Goal: Information Seeking & Learning: Learn about a topic

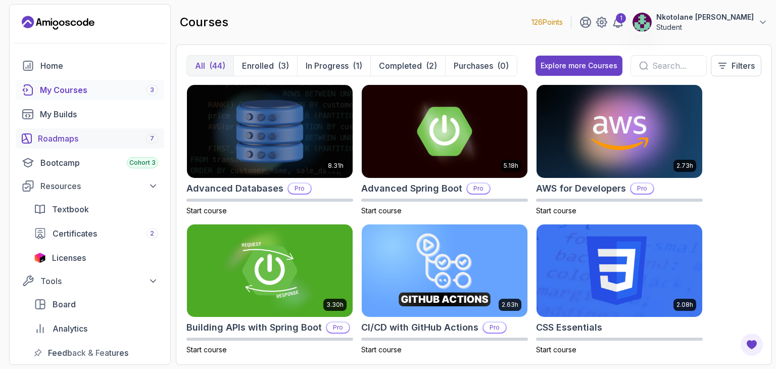
click at [97, 140] on div "Roadmaps 7" at bounding box center [98, 138] width 120 height 12
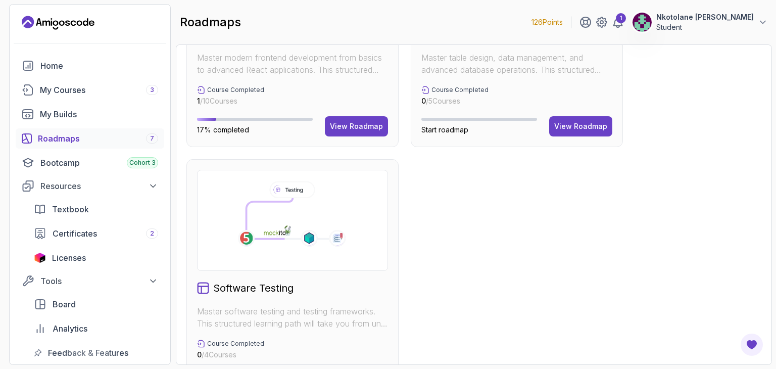
scroll to position [702, 0]
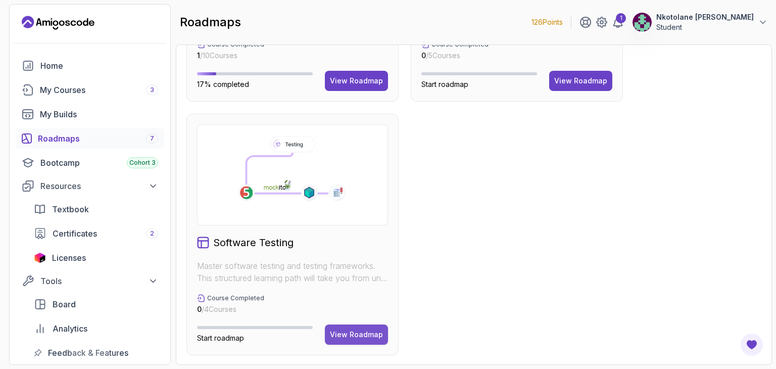
click at [367, 335] on div "View Roadmap" at bounding box center [356, 334] width 53 height 10
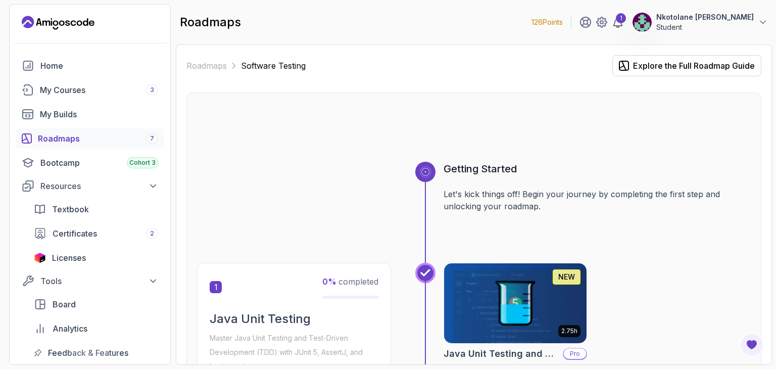
click at [119, 133] on div "Roadmaps 7" at bounding box center [98, 138] width 120 height 12
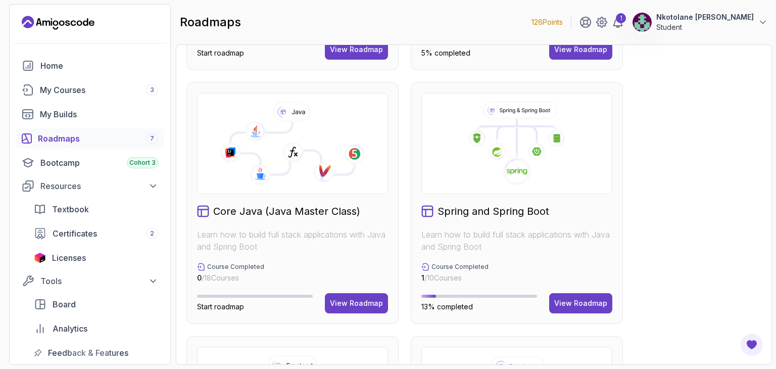
scroll to position [253, 0]
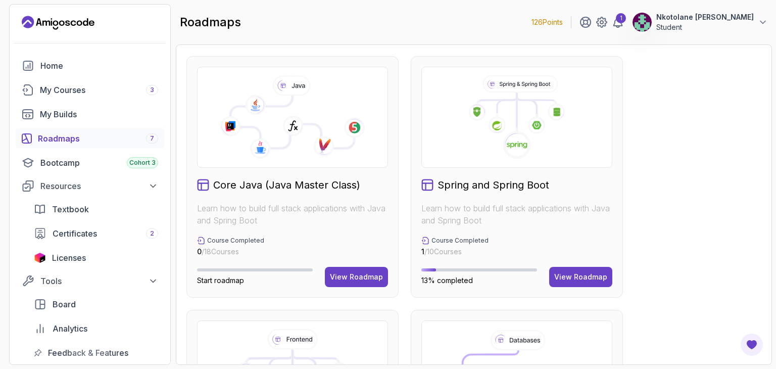
drag, startPoint x: 487, startPoint y: 230, endPoint x: 477, endPoint y: 228, distance: 10.3
click at [477, 229] on div "Spring and Spring Boot Learn how to build full stack applications with Java and…" at bounding box center [517, 176] width 212 height 241
click at [565, 272] on div "View Roadmap" at bounding box center [580, 277] width 53 height 10
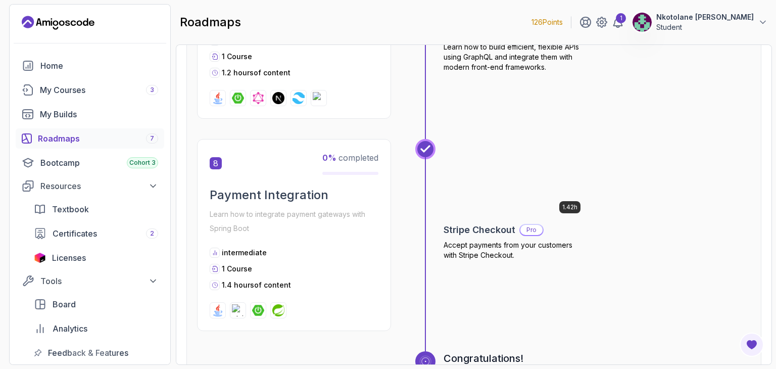
scroll to position [1576, 0]
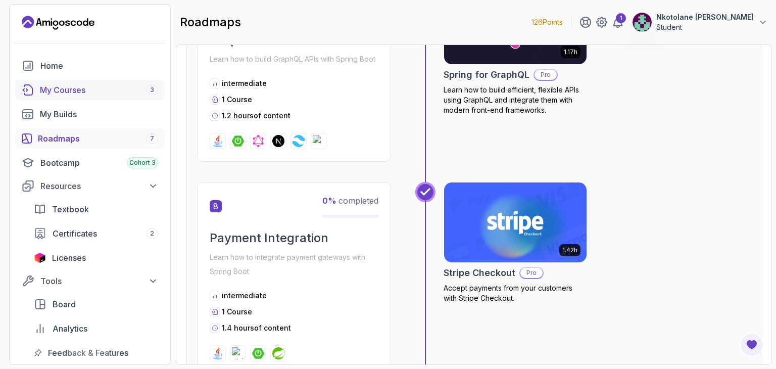
click at [57, 97] on link "My Courses 3" at bounding box center [90, 90] width 149 height 20
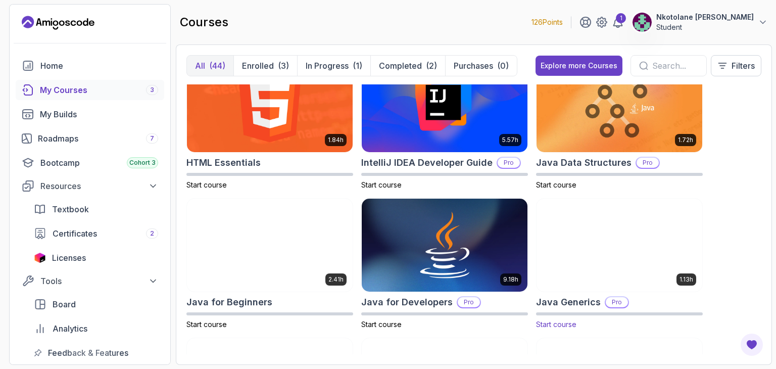
scroll to position [606, 0]
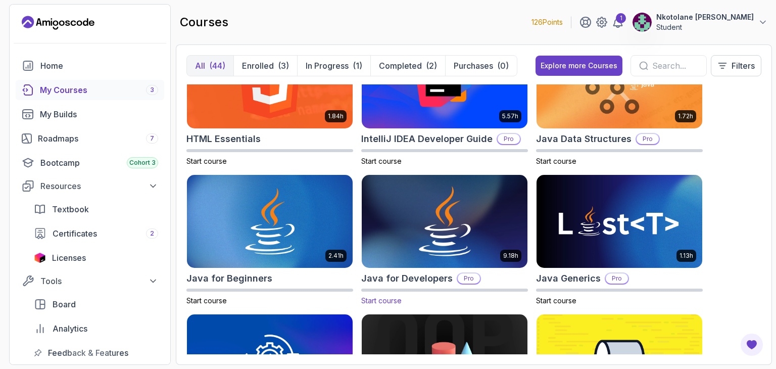
click at [421, 251] on img at bounding box center [445, 221] width 174 height 97
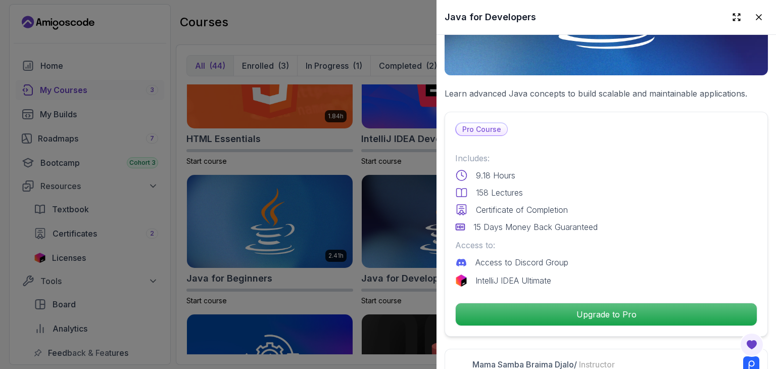
scroll to position [152, 0]
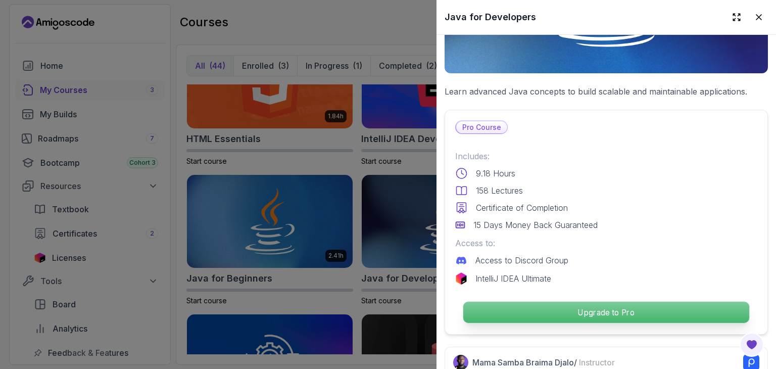
click at [628, 306] on p "Upgrade to Pro" at bounding box center [606, 312] width 286 height 21
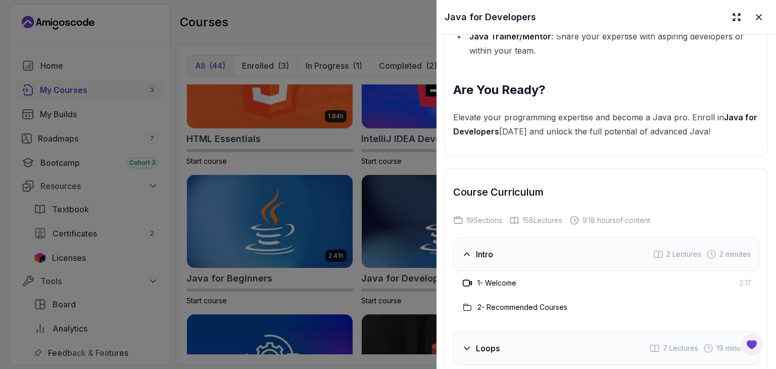
scroll to position [1667, 0]
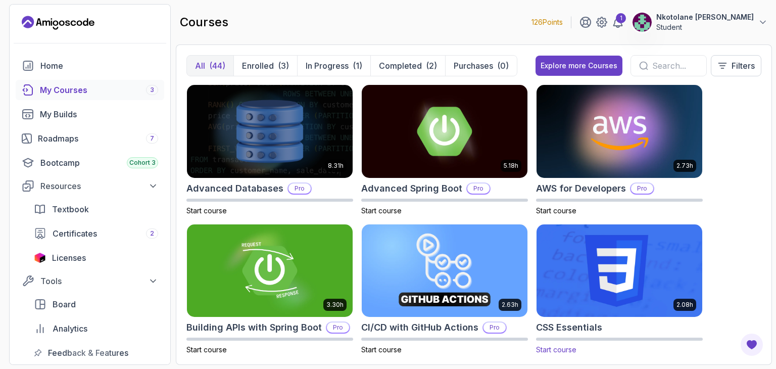
click at [594, 249] on img at bounding box center [619, 270] width 174 height 97
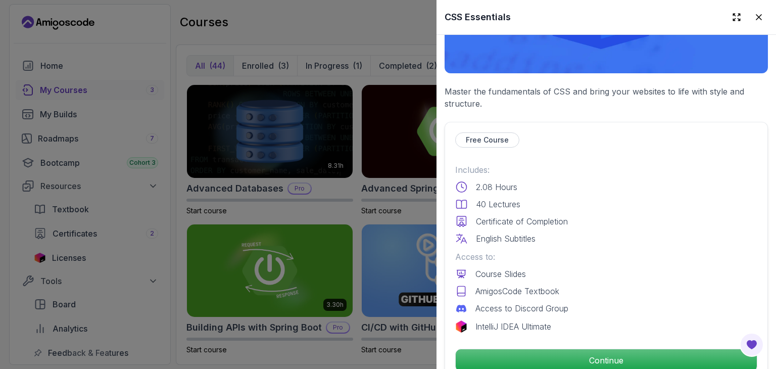
scroll to position [303, 0]
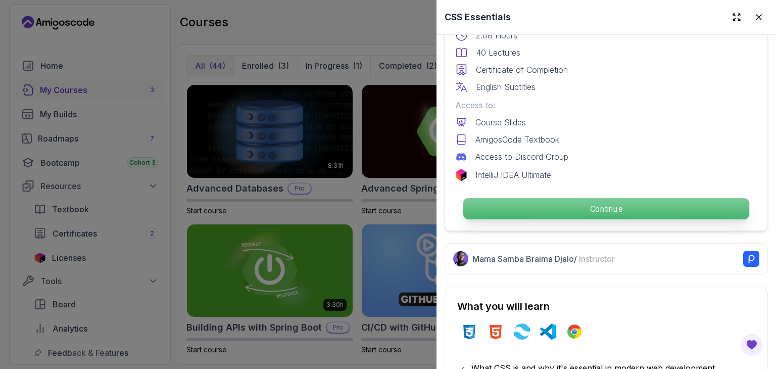
click at [605, 206] on p "Continue" at bounding box center [606, 208] width 286 height 21
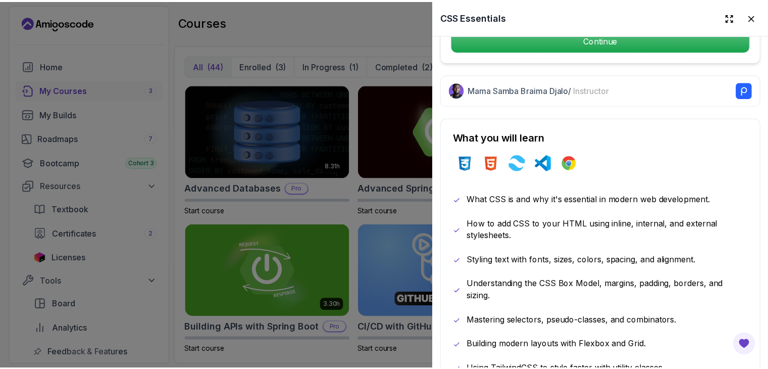
scroll to position [455, 0]
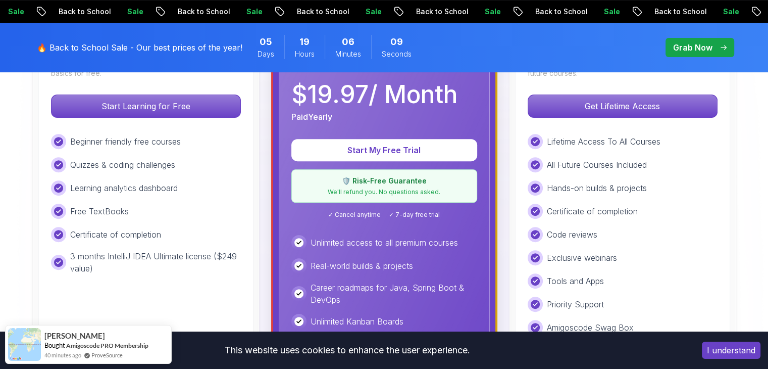
scroll to position [303, 0]
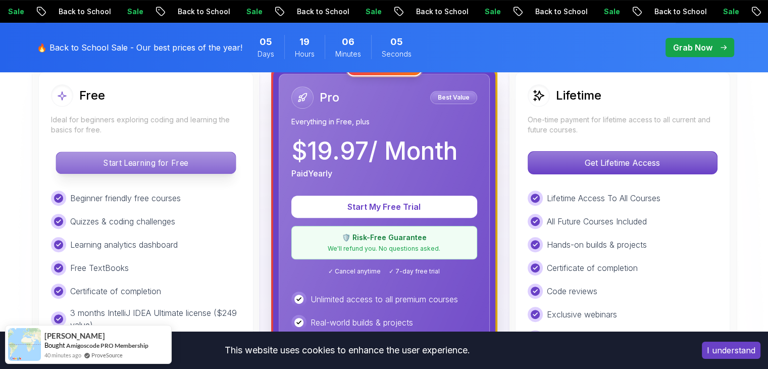
click at [180, 159] on p "Start Learning for Free" at bounding box center [145, 162] width 179 height 21
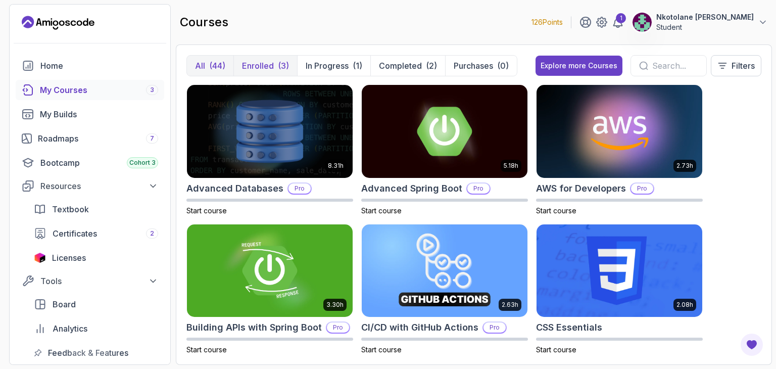
click at [272, 57] on button "Enrolled (3)" at bounding box center [265, 66] width 64 height 20
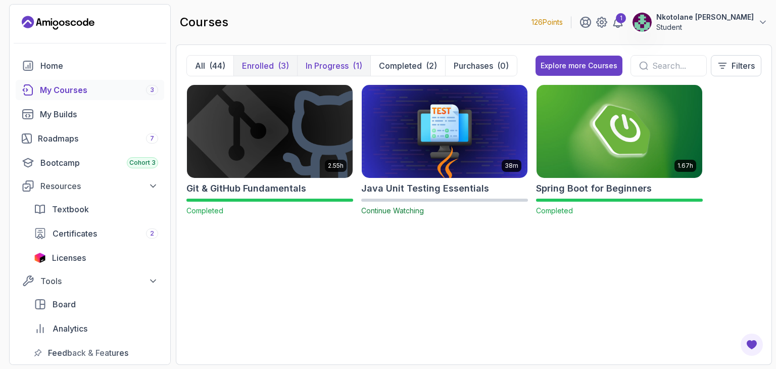
click at [336, 71] on p "In Progress" at bounding box center [327, 66] width 43 height 12
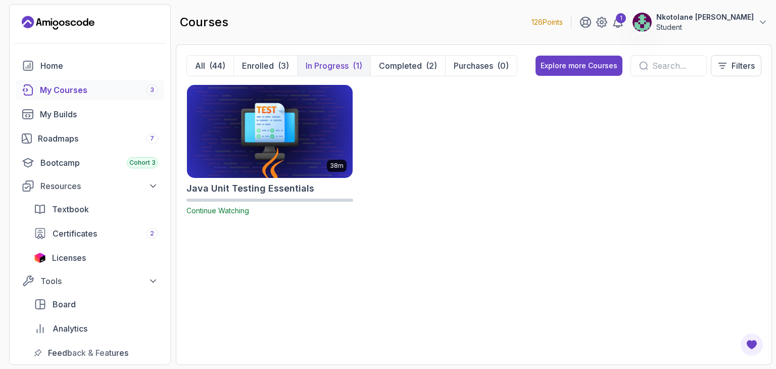
click at [293, 152] on img at bounding box center [270, 130] width 174 height 97
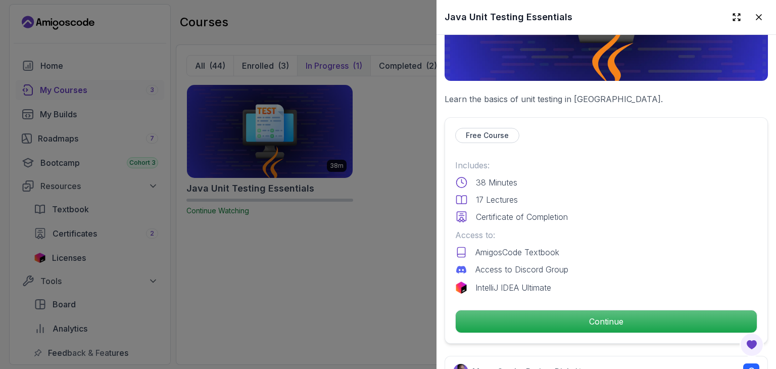
scroll to position [253, 0]
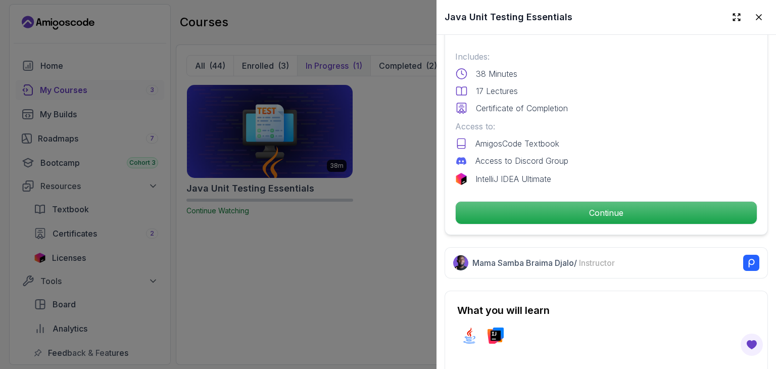
click at [584, 191] on div "Free Course Includes: 38 Minutes 17 Lectures Certificate of Completion Access t…" at bounding box center [606, 122] width 323 height 226
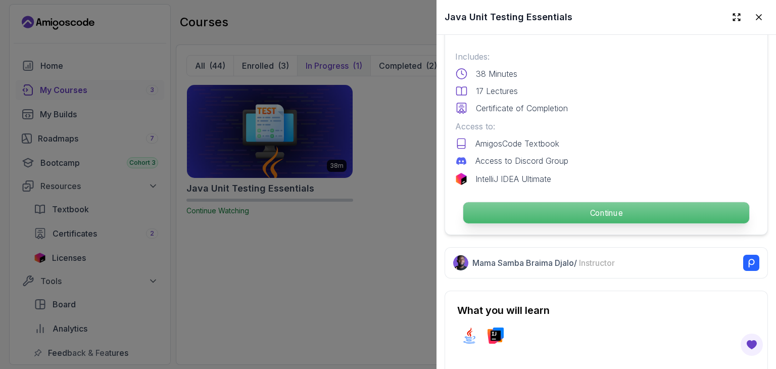
click at [586, 208] on p "Continue" at bounding box center [606, 212] width 286 height 21
click at [582, 206] on p "Continue" at bounding box center [606, 212] width 286 height 21
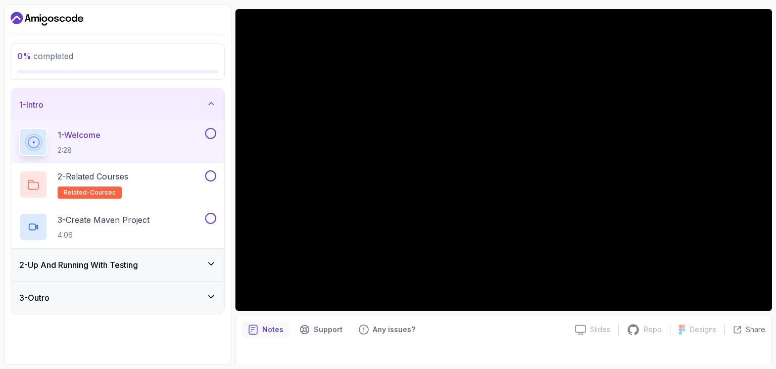
scroll to position [97, 0]
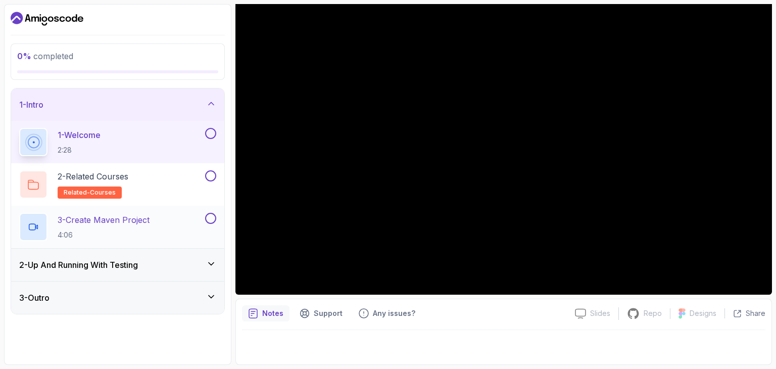
click at [117, 225] on h2 "3 - Create Maven Project 4:06" at bounding box center [104, 227] width 92 height 26
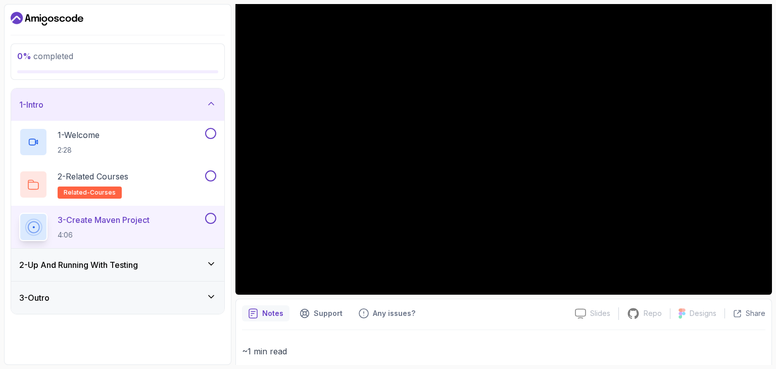
click at [185, 267] on div "2 - Up And Running With Testing" at bounding box center [117, 265] width 197 height 12
